Goal: Task Accomplishment & Management: Complete application form

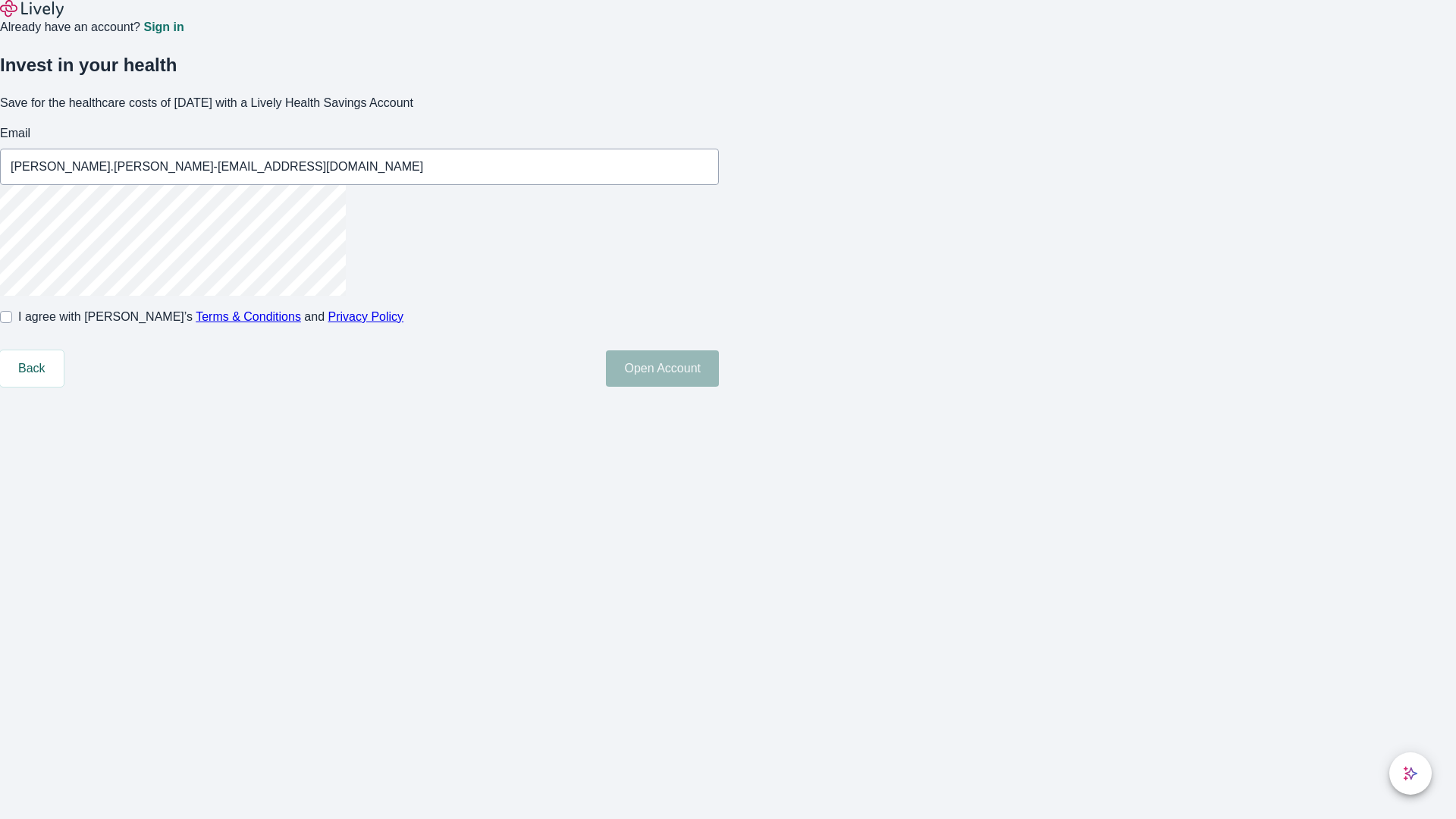
click at [12, 323] on input "I agree with Lively’s Terms & Conditions and Privacy Policy" at bounding box center [5, 317] width 12 height 12
checkbox input "true"
click at [719, 387] on button "Open Account" at bounding box center [662, 368] width 113 height 36
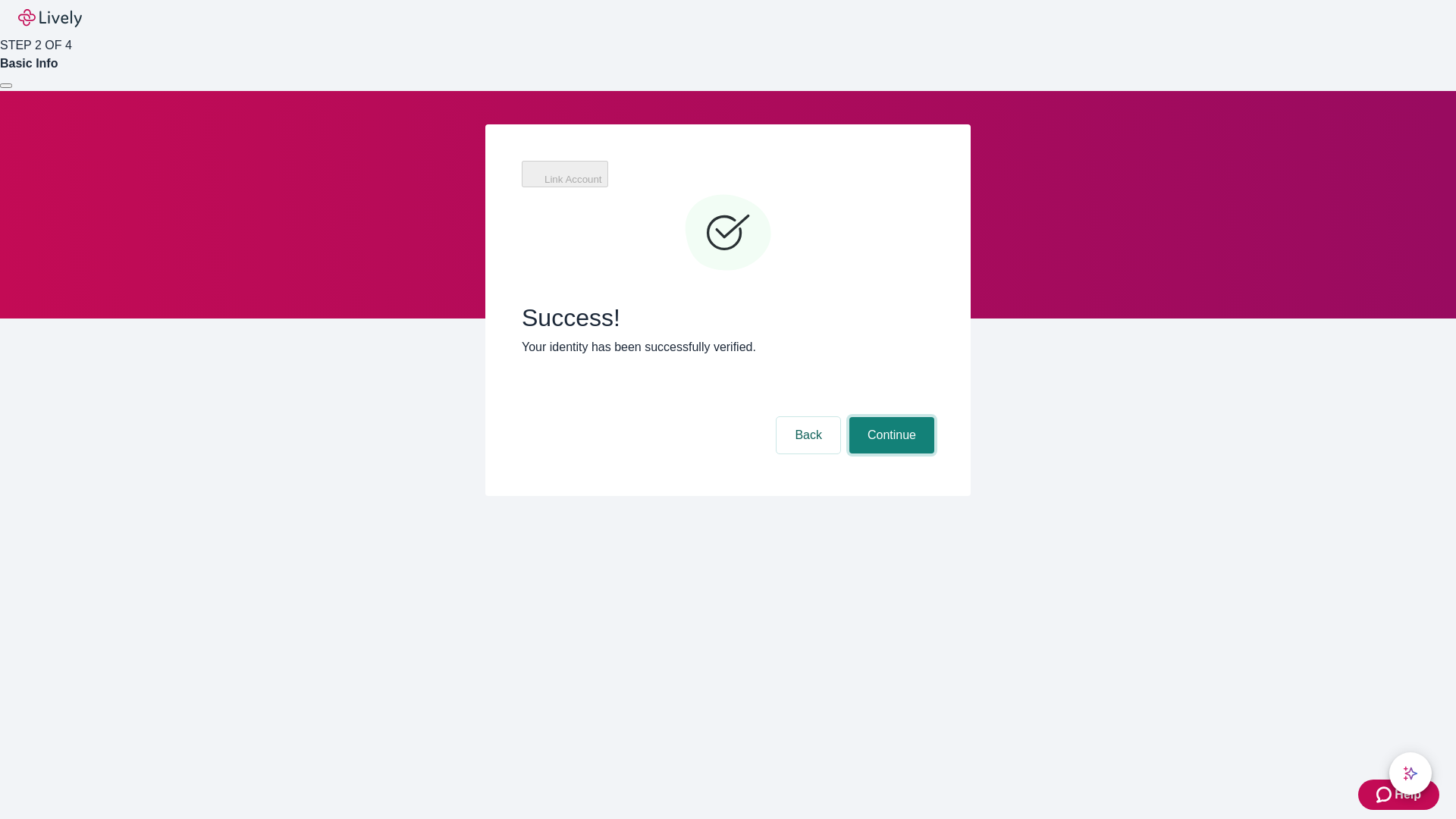
click at [889, 417] on button "Continue" at bounding box center [892, 435] width 85 height 36
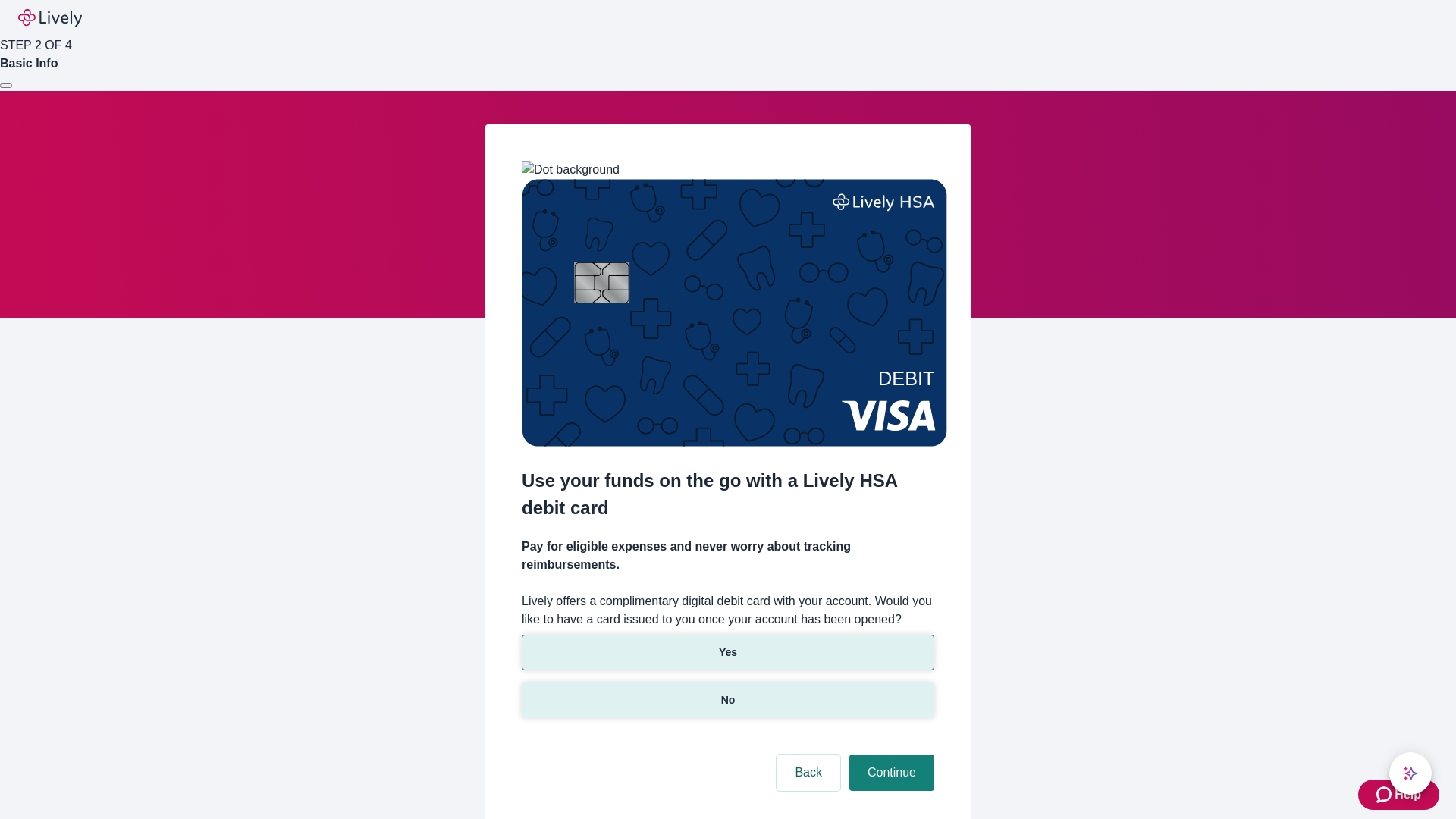
click at [727, 693] on p "No" at bounding box center [728, 701] width 15 height 16
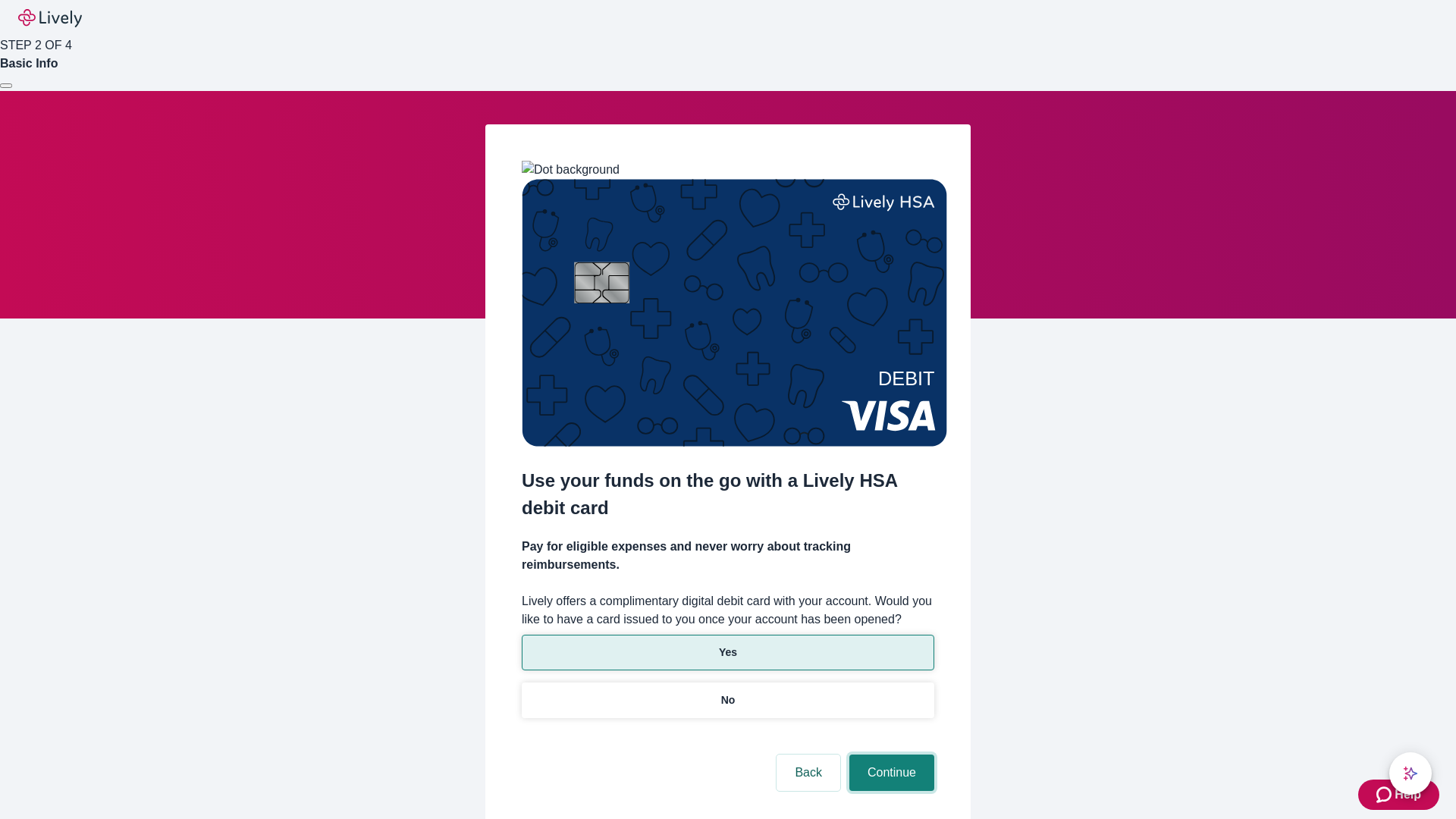
click at [889, 755] on button "Continue" at bounding box center [892, 773] width 85 height 36
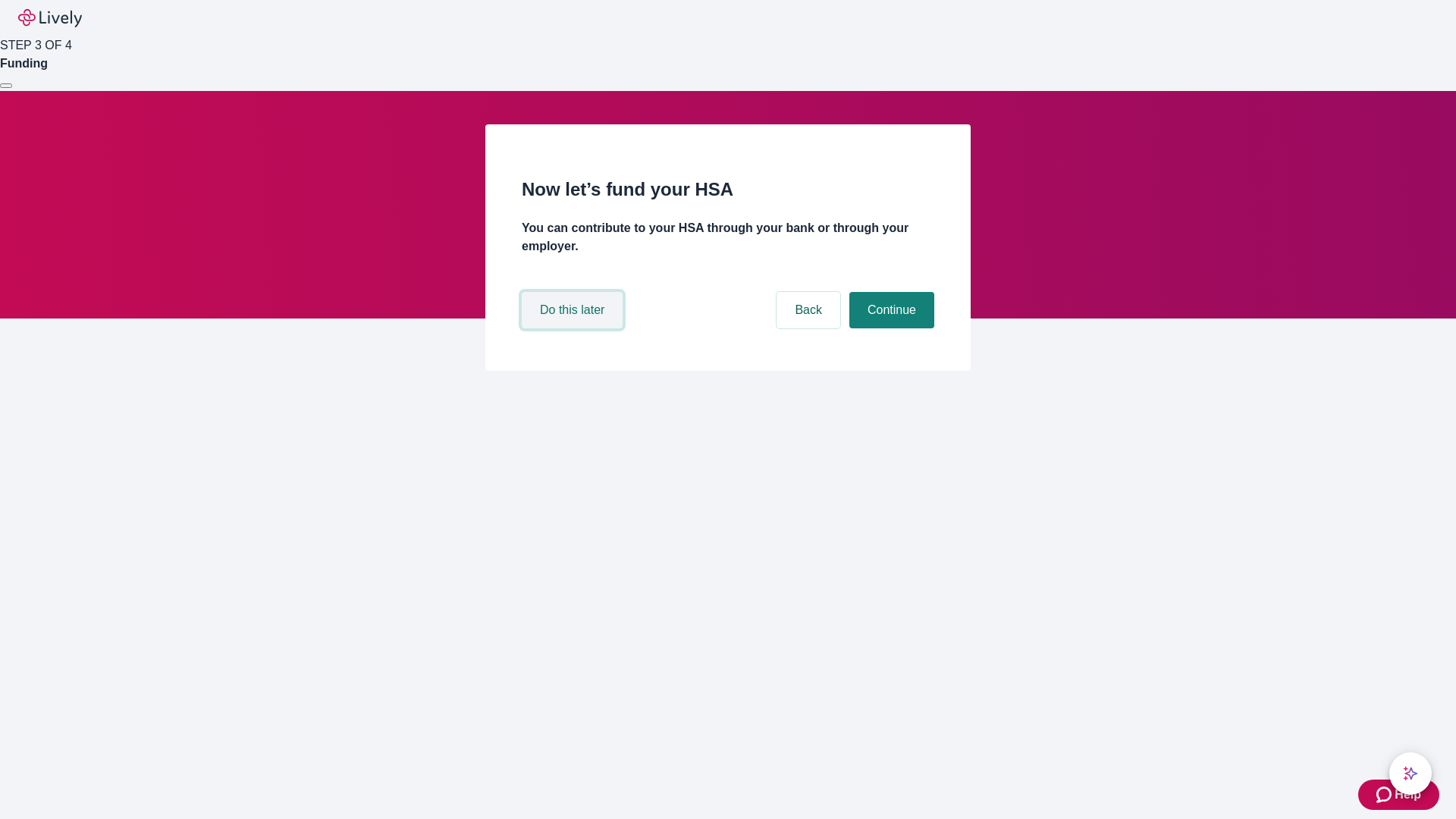
click at [574, 328] on button "Do this later" at bounding box center [572, 310] width 101 height 36
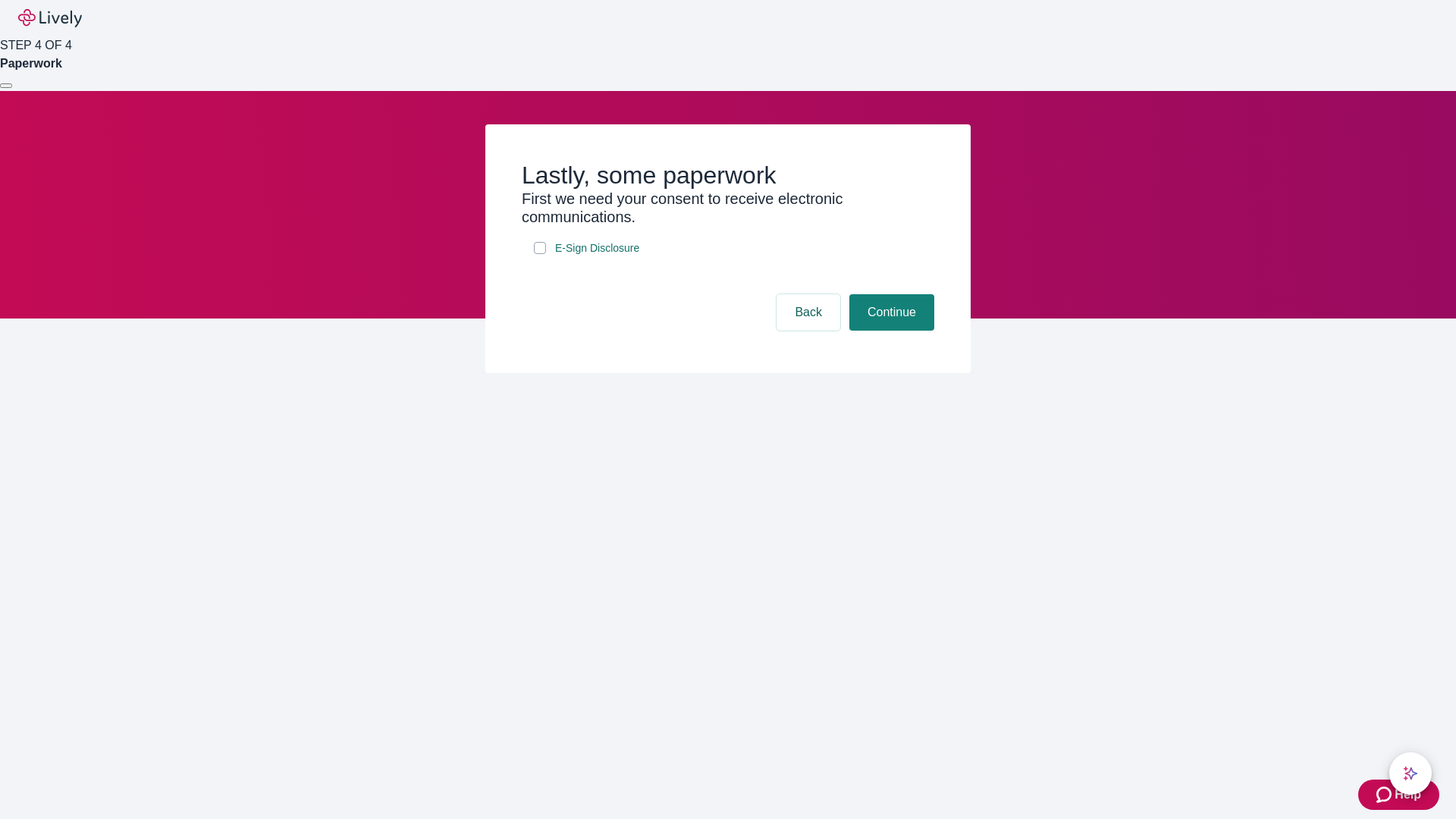
click at [540, 254] on input "E-Sign Disclosure" at bounding box center [539, 248] width 12 height 12
checkbox input "true"
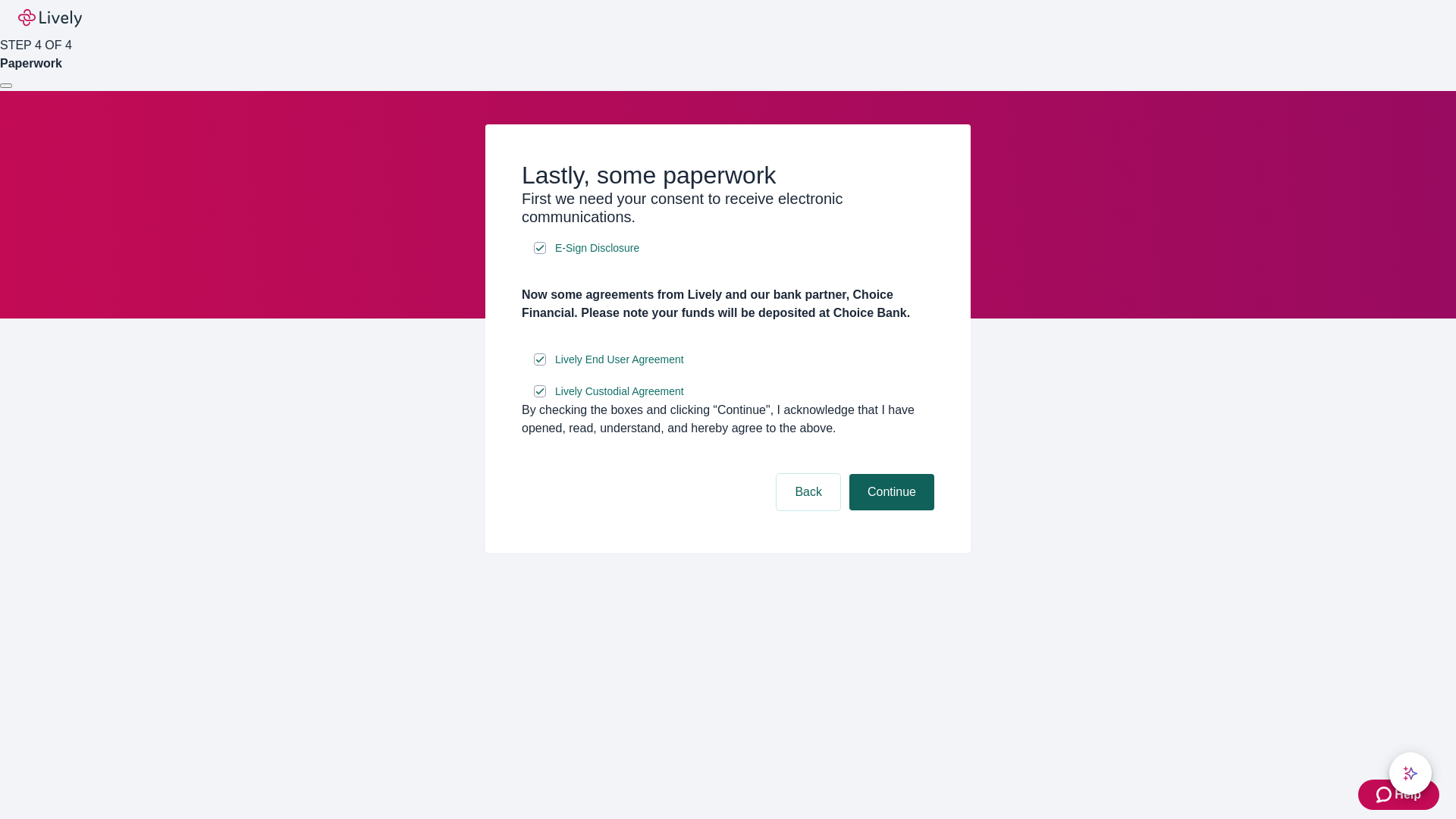
click at [889, 511] on button "Continue" at bounding box center [892, 492] width 85 height 36
